Goal: Navigation & Orientation: Find specific page/section

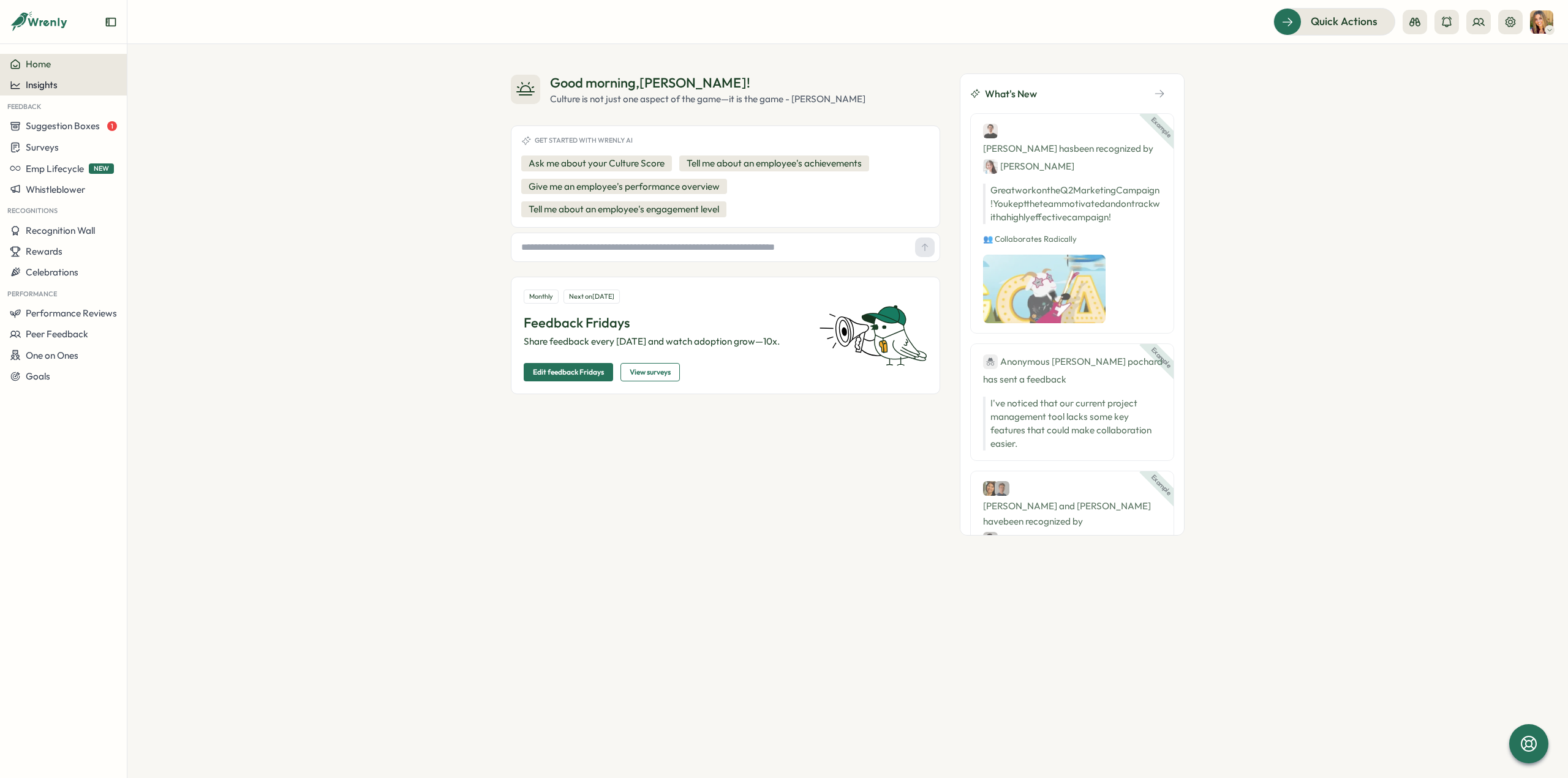
click at [50, 86] on span "Insights" at bounding box center [41, 85] width 32 height 12
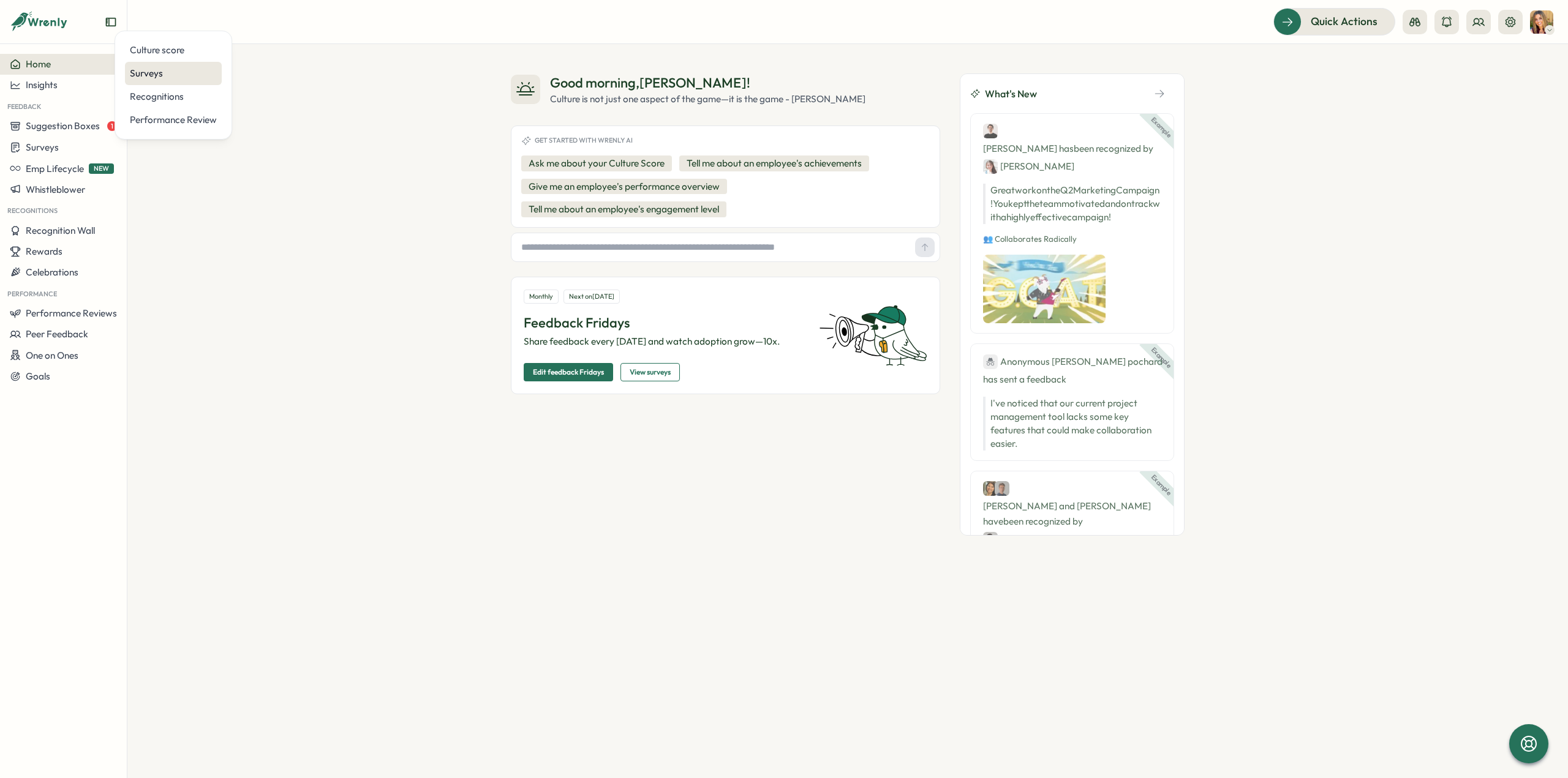
click at [162, 72] on div "Surveys" at bounding box center [173, 73] width 87 height 14
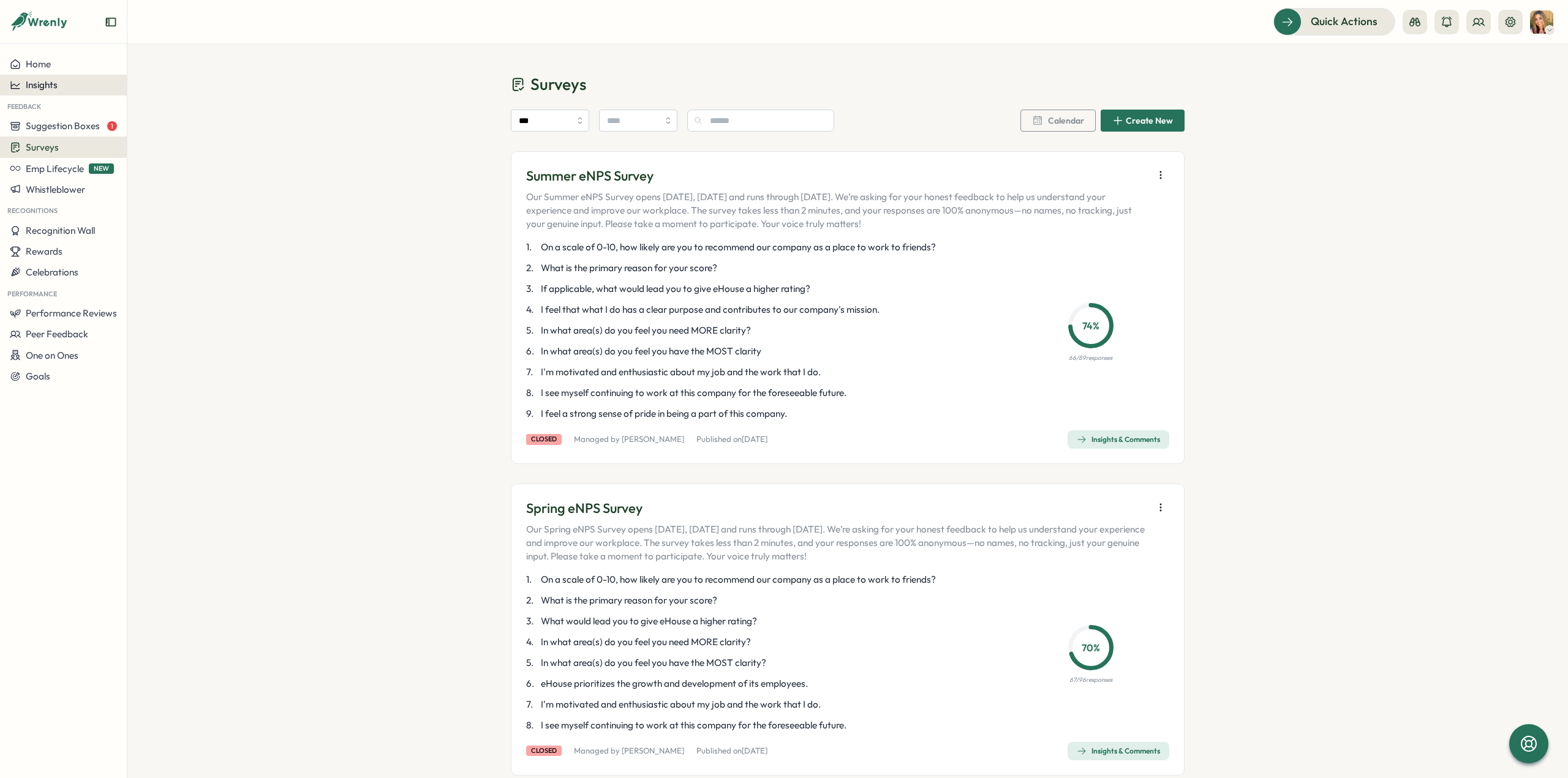
click at [73, 89] on div "Insights" at bounding box center [64, 85] width 107 height 11
click at [170, 54] on div "Culture score" at bounding box center [173, 50] width 87 height 14
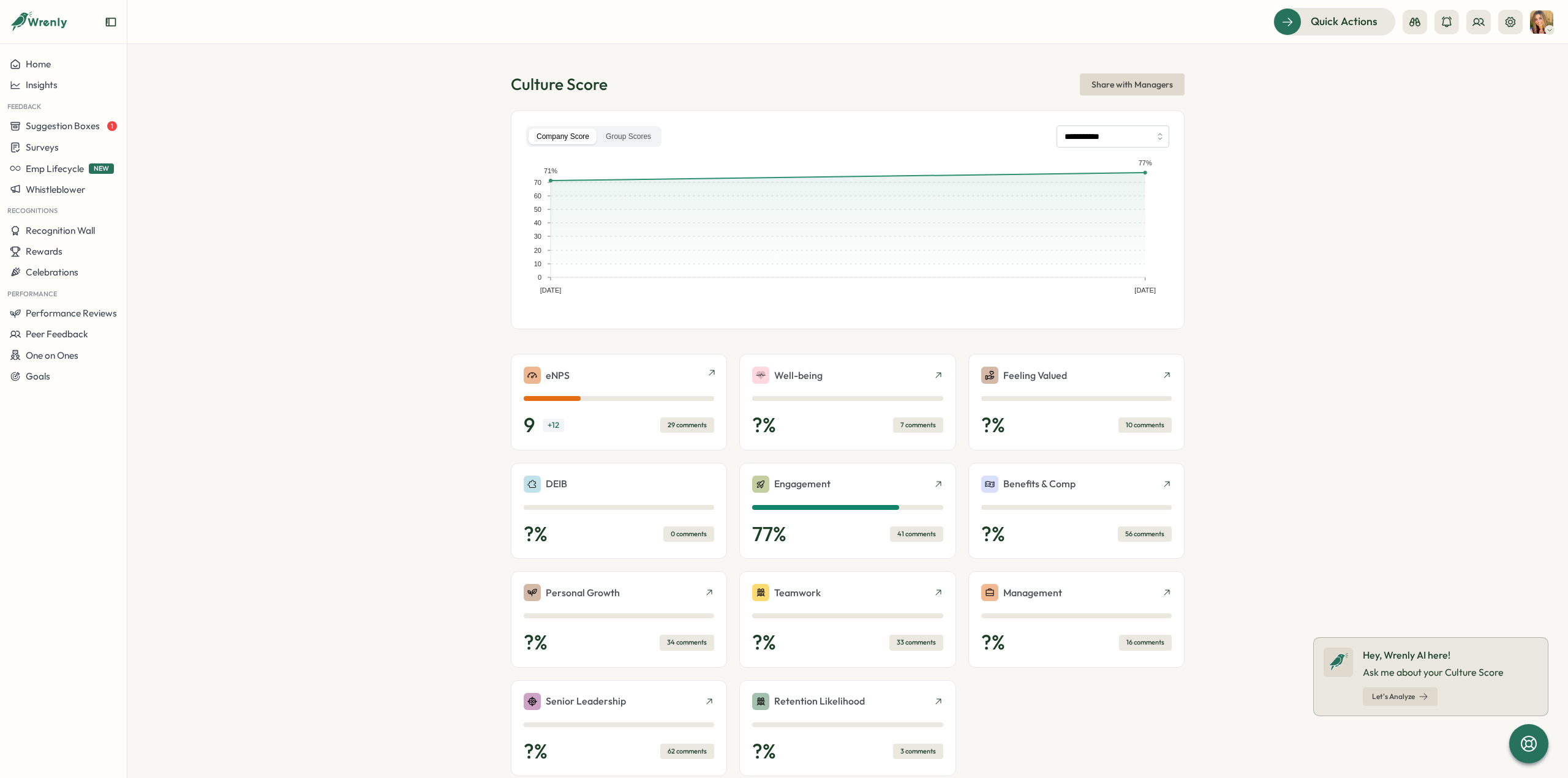
click at [623, 410] on div "eNPS 9 + 12 29 comments" at bounding box center [619, 402] width 191 height 71
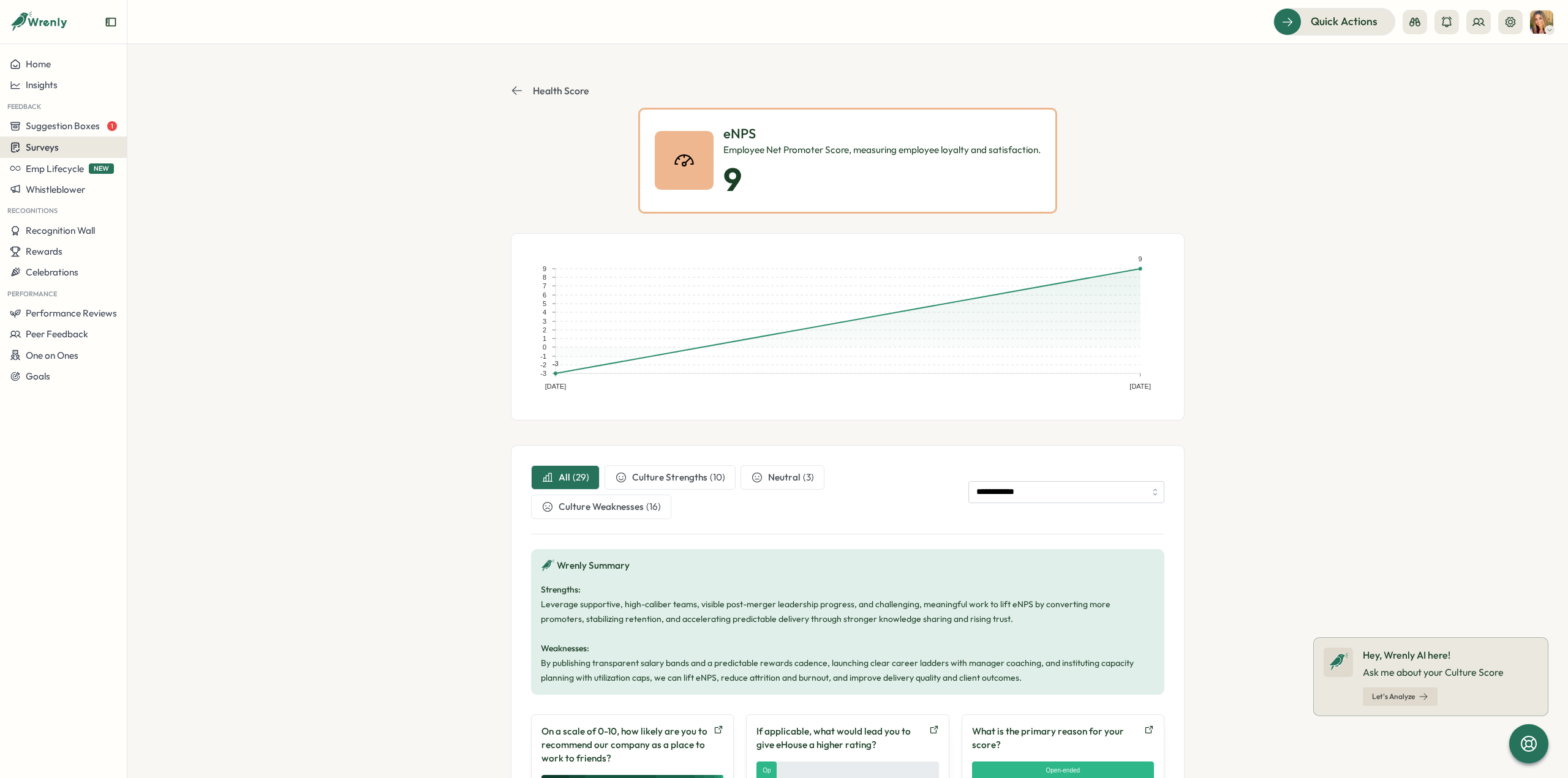
click at [52, 151] on span "Surveys" at bounding box center [42, 147] width 33 height 12
click at [149, 122] on div "Insights" at bounding box center [175, 124] width 91 height 14
